Goal: Communication & Community: Answer question/provide support

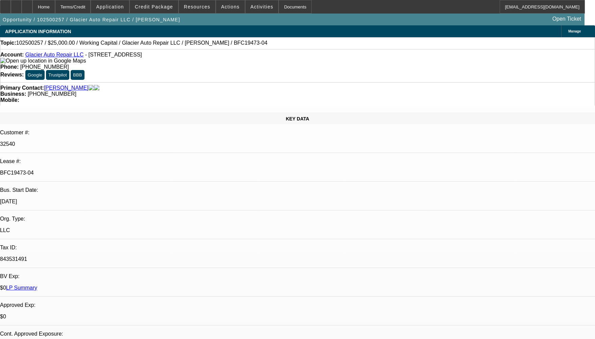
select select "0"
select select "2"
select select "0"
select select "6"
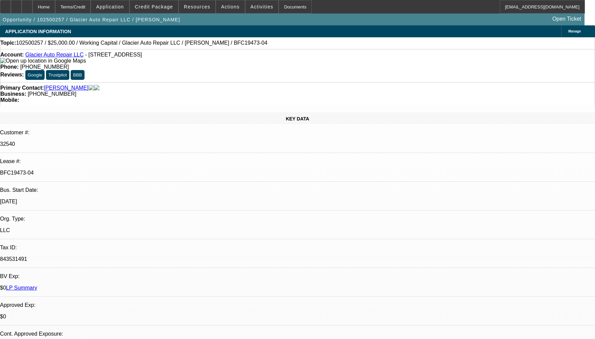
radio input "true"
type textarea "NOT ENOUGH PAY HISTORY TO COMMENT AS ALL ARE SOLD DEALS."
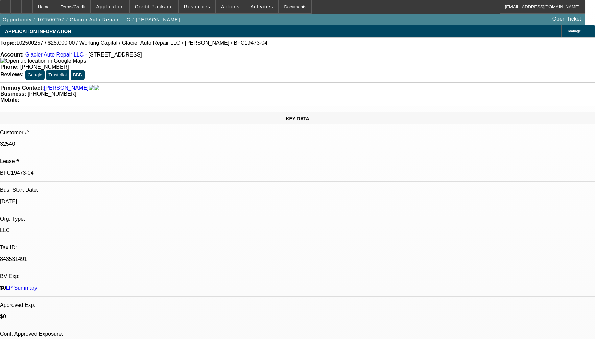
radio input "true"
